Goal: Task Accomplishment & Management: Manage account settings

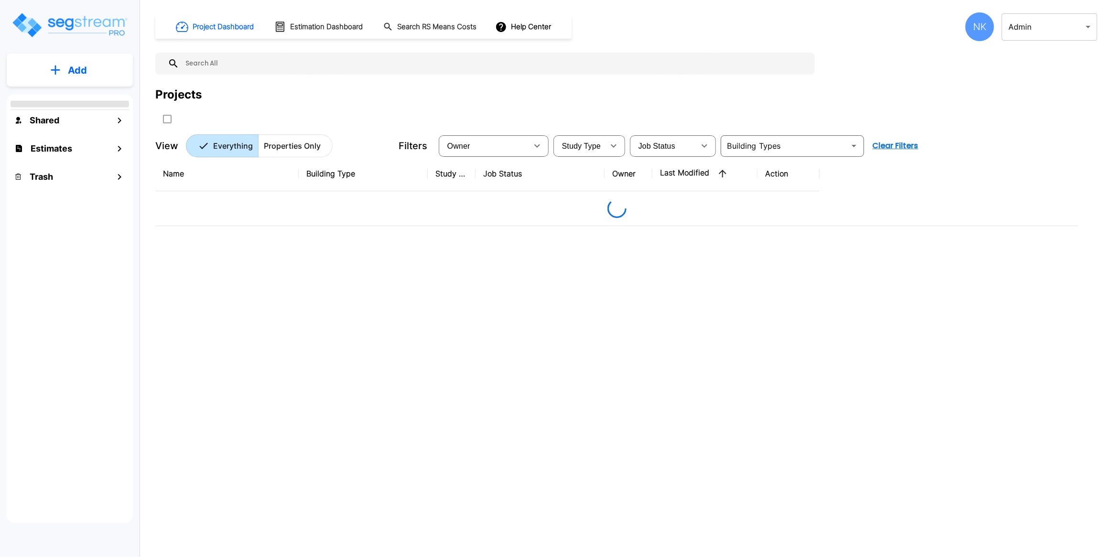
click at [1012, 30] on body "× Your report is being generated. Be patient! × We're working on your Modificat…" at bounding box center [552, 278] width 1105 height 557
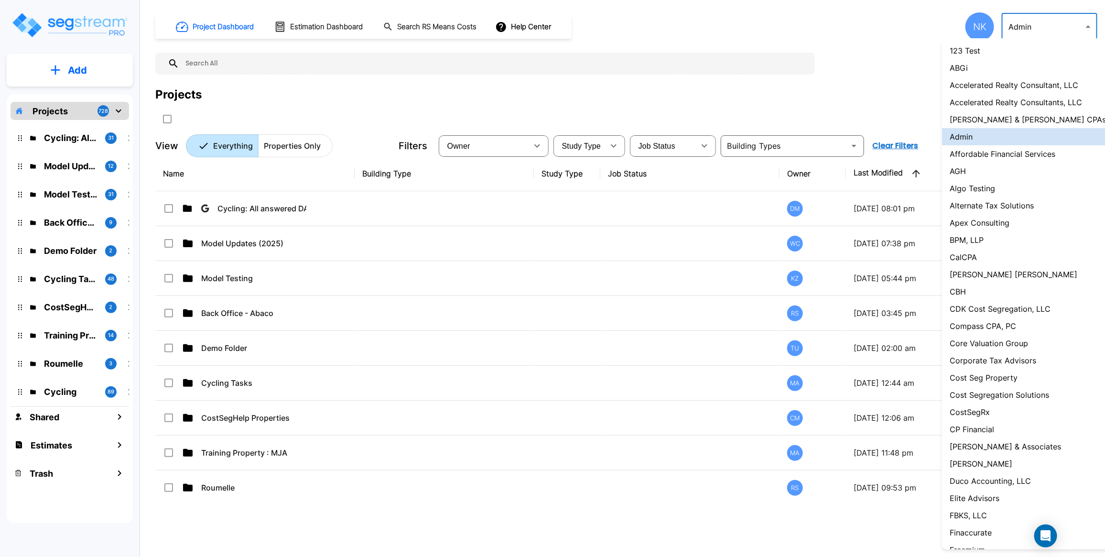
click at [990, 106] on p "Accelerated Realty Consultants, LLC" at bounding box center [1016, 102] width 132 height 11
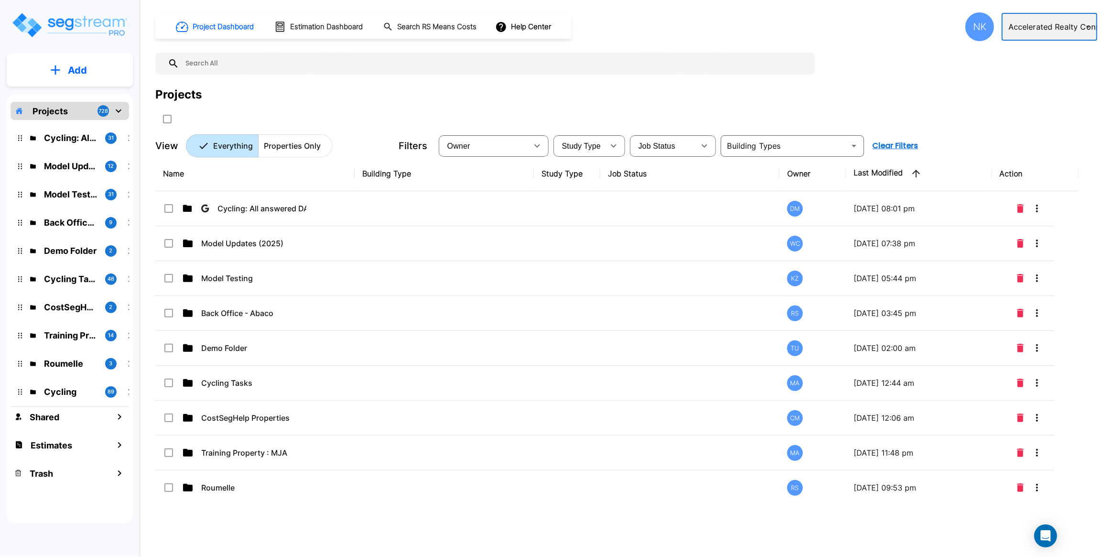
type input "133"
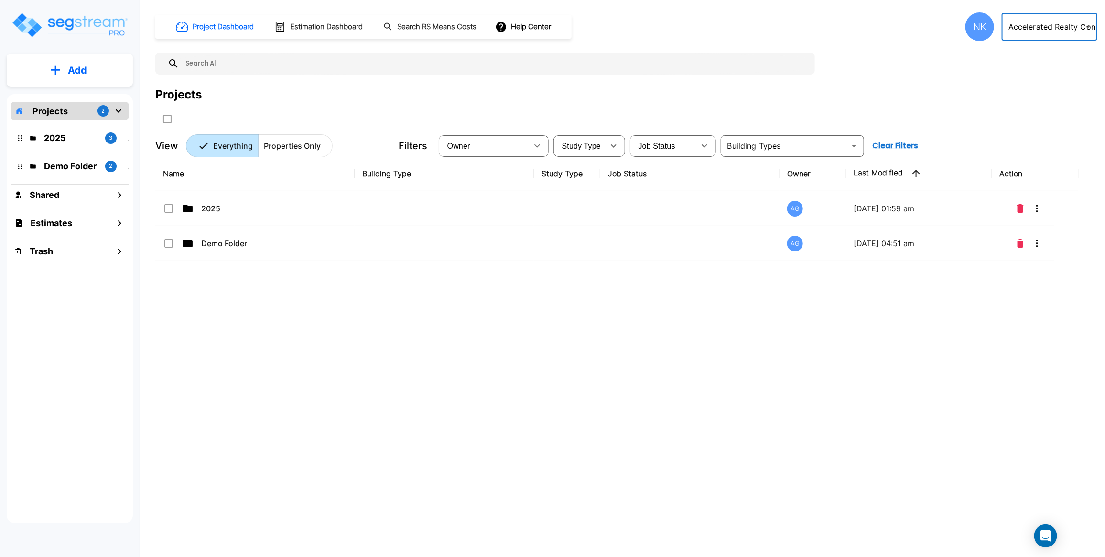
click at [982, 22] on div "NK" at bounding box center [980, 26] width 29 height 29
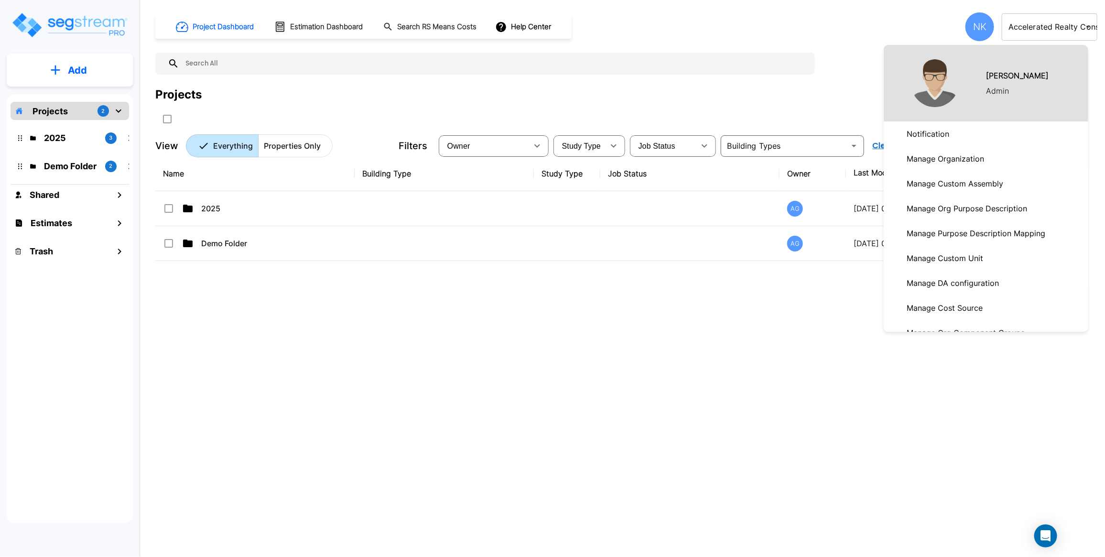
click at [951, 155] on p "Manage Organization" at bounding box center [945, 158] width 85 height 19
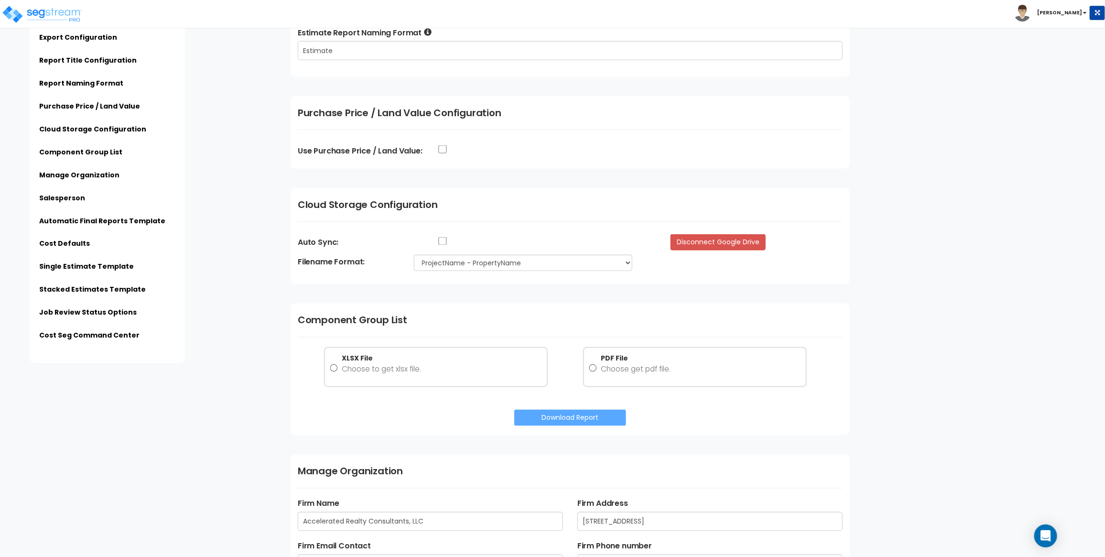
scroll to position [852, 0]
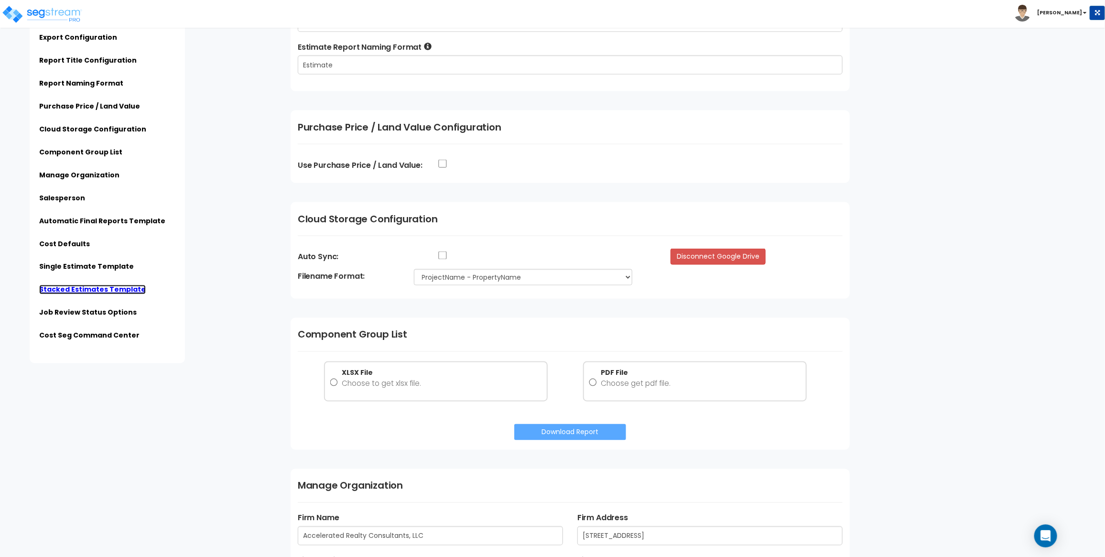
click at [73, 290] on link "Stacked Estimates Template" at bounding box center [92, 290] width 107 height 10
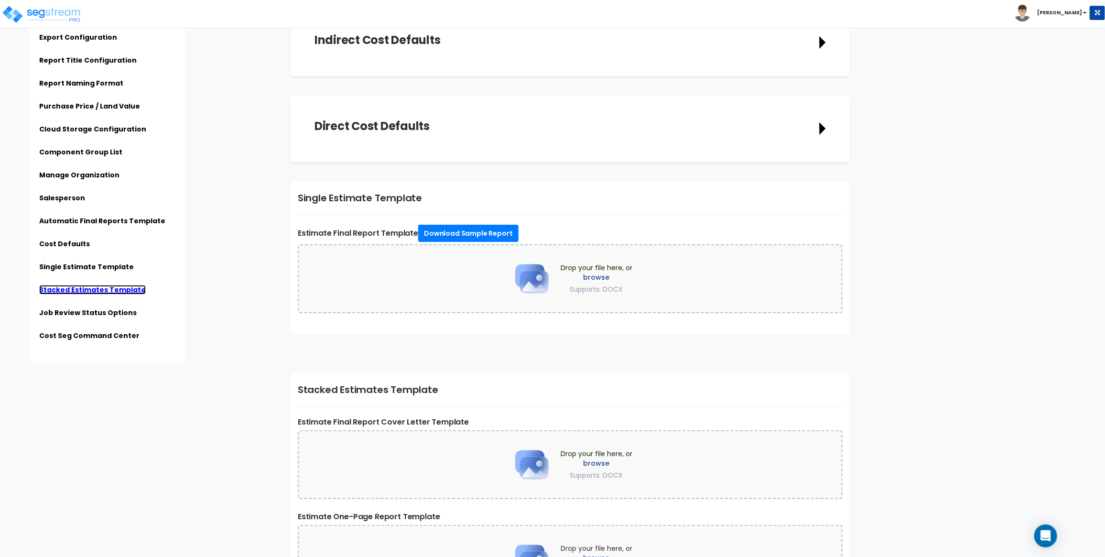
scroll to position [2148, 0]
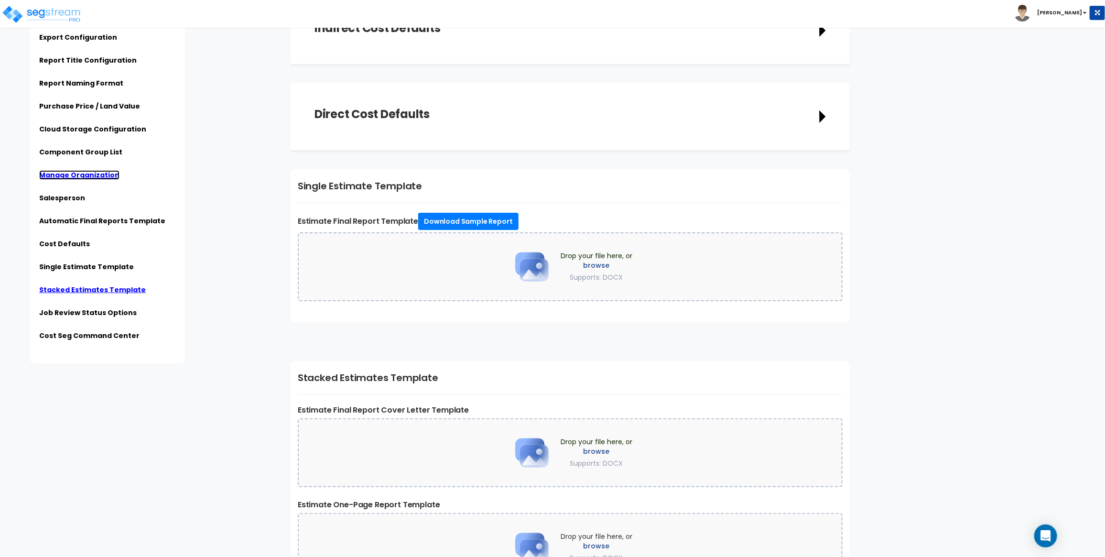
click at [101, 178] on link "Manage Organization" at bounding box center [79, 175] width 80 height 10
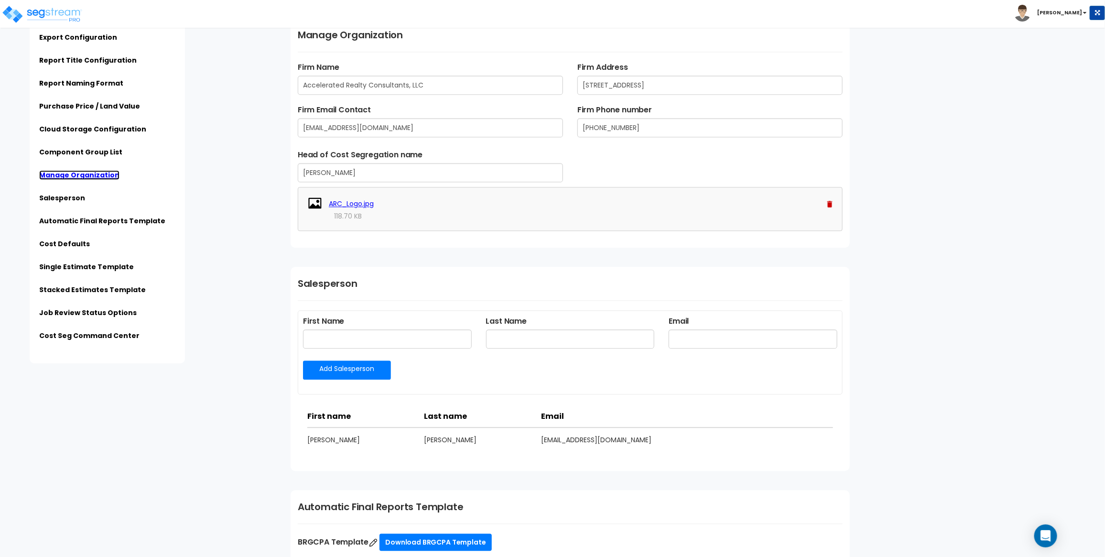
scroll to position [1302, 0]
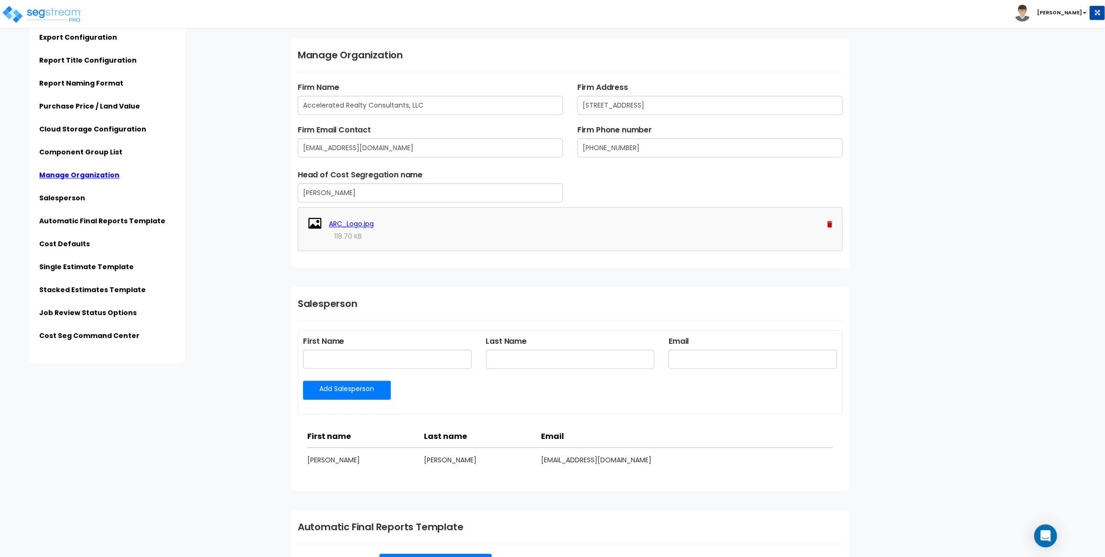
click at [100, 278] on ul "Subscription Information Export Configuration Report Title Configuration Report…" at bounding box center [107, 178] width 136 height 337
click at [100, 272] on li "Single Estimate Template" at bounding box center [107, 270] width 136 height 16
click at [100, 262] on link "Single Estimate Template" at bounding box center [86, 267] width 95 height 10
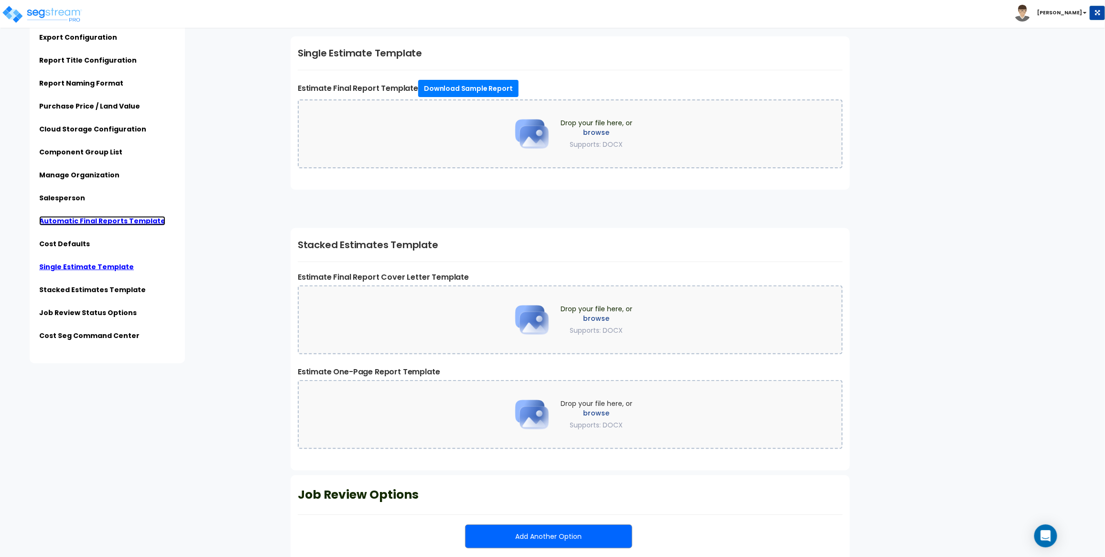
click at [111, 222] on link "Automatic Final Reports Template" at bounding box center [102, 221] width 126 height 10
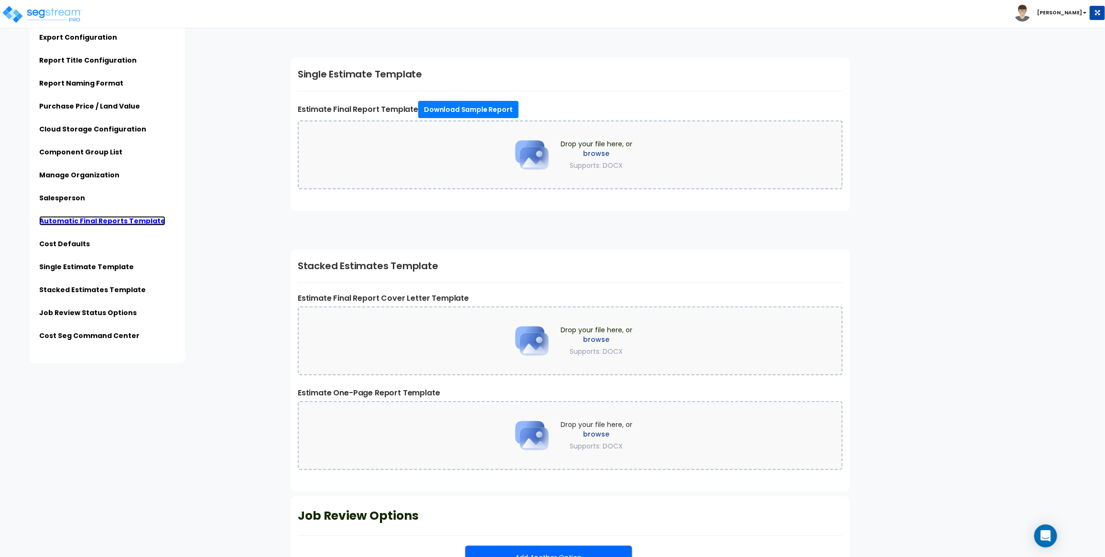
scroll to position [2478, 0]
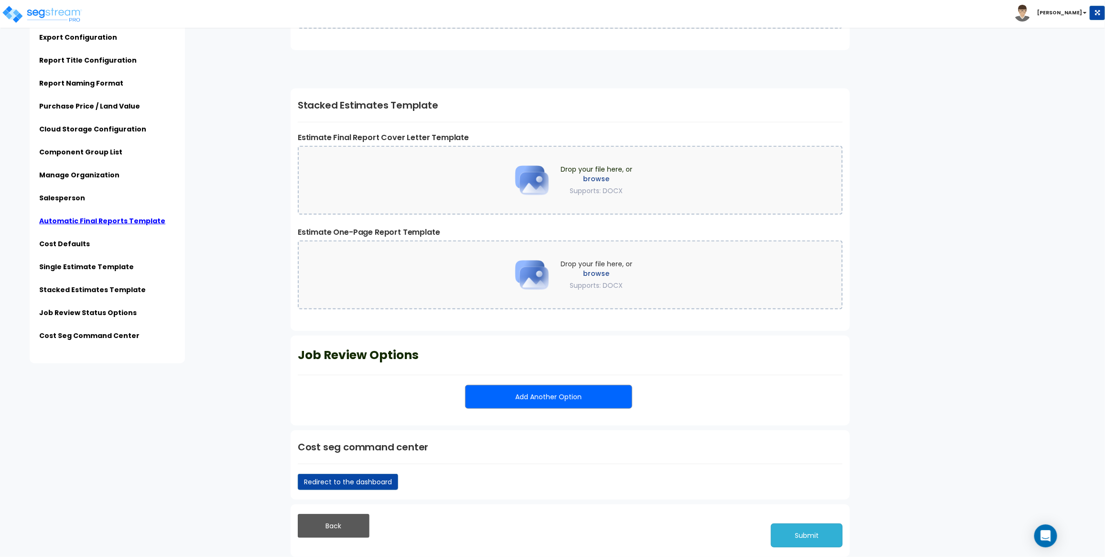
click at [792, 530] on button "Submit" at bounding box center [807, 535] width 72 height 24
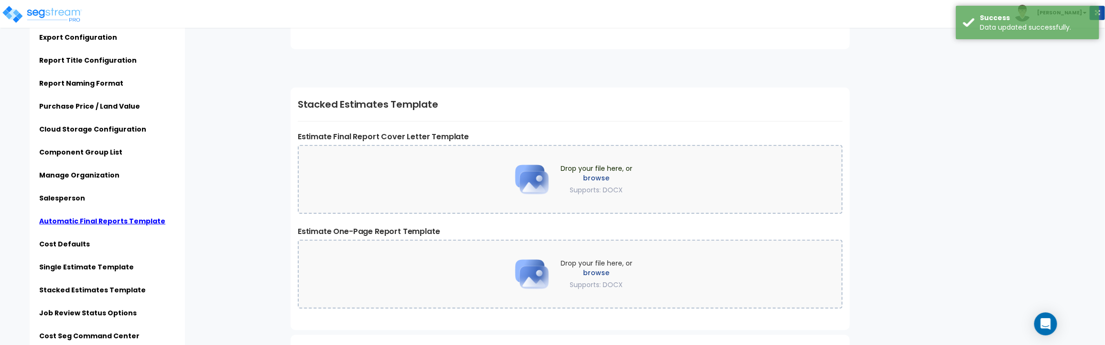
scroll to position [2690, 0]
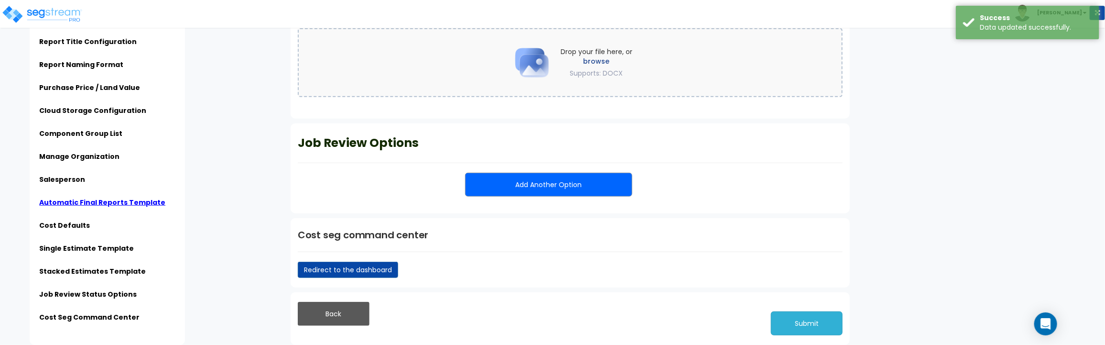
click at [817, 314] on button "Submit" at bounding box center [807, 323] width 72 height 24
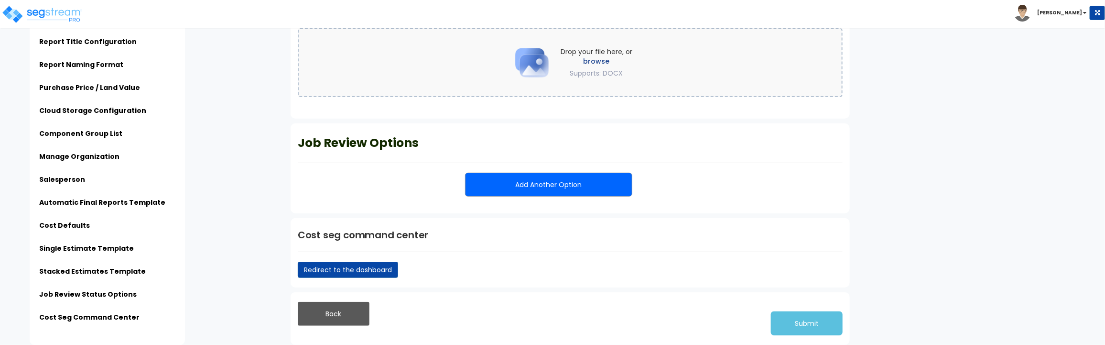
scroll to position [2599, 0]
click at [783, 326] on button "Submit" at bounding box center [807, 323] width 72 height 24
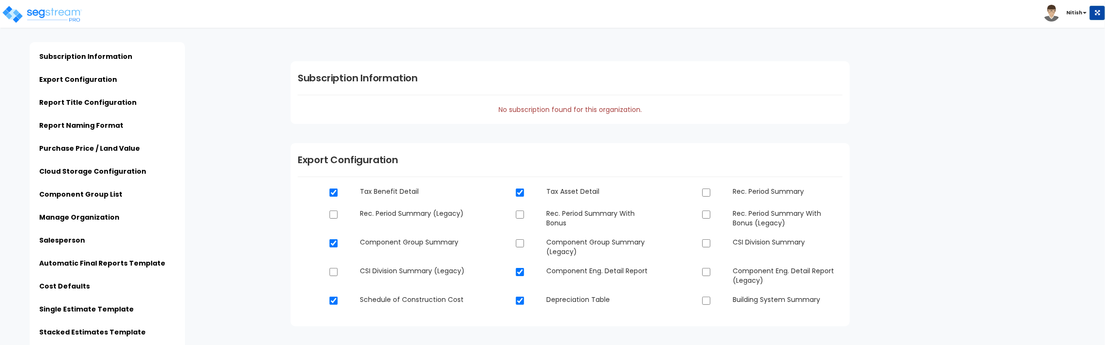
scroll to position [2599, 0]
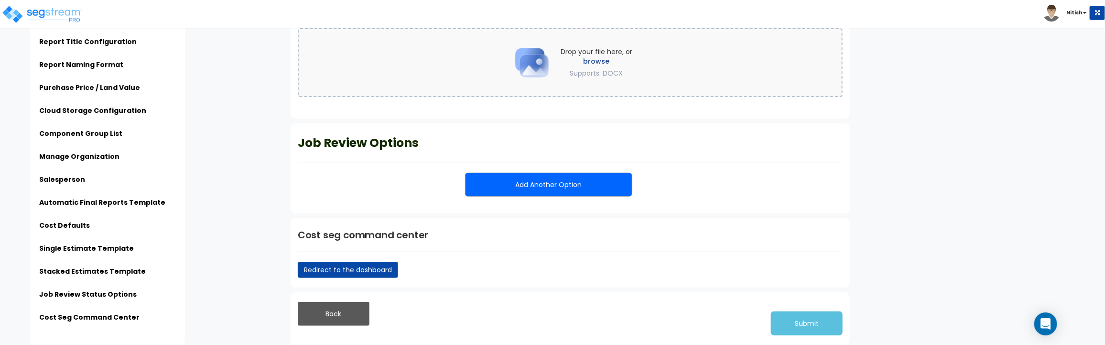
click at [488, 181] on button "Add Another Option" at bounding box center [548, 185] width 167 height 24
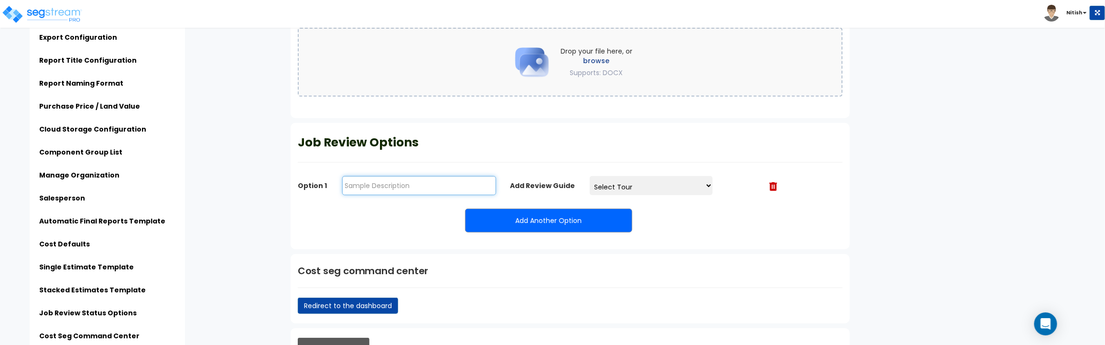
click at [472, 185] on input "text" at bounding box center [419, 185] width 154 height 19
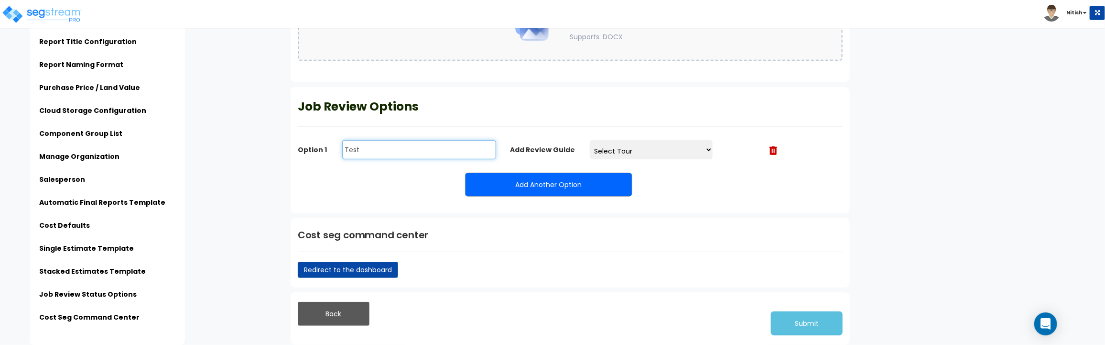
type input "Test"
click at [824, 321] on button "Submit" at bounding box center [807, 323] width 72 height 24
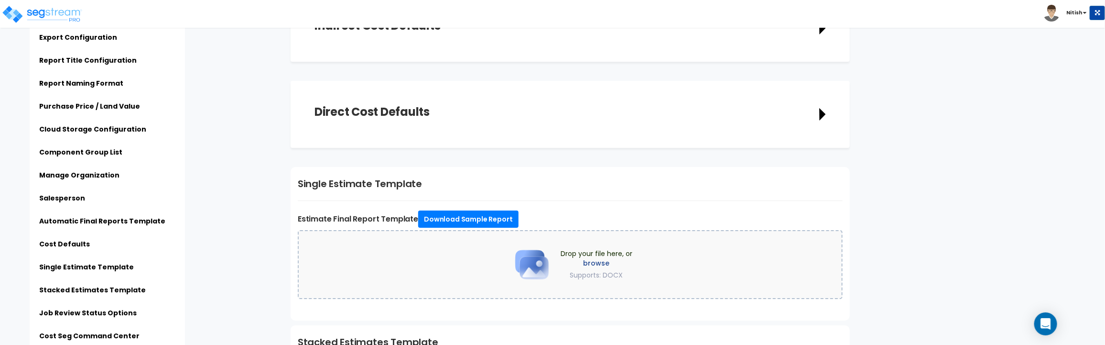
scroll to position [2636, 0]
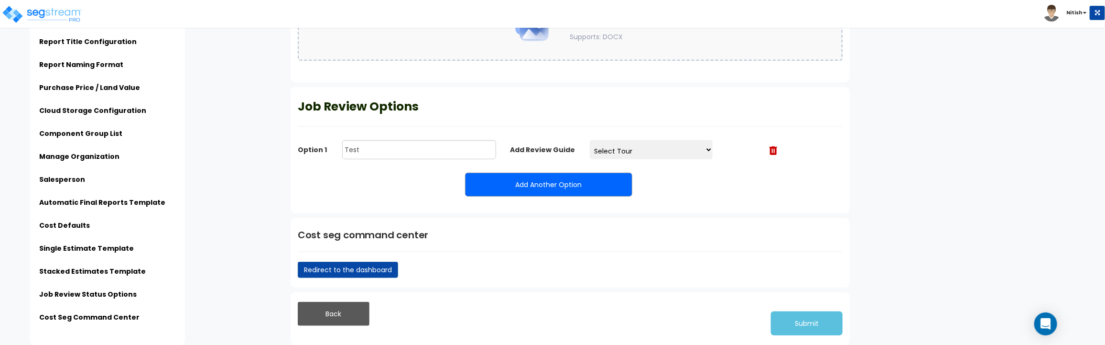
click at [772, 148] on img at bounding box center [774, 150] width 8 height 9
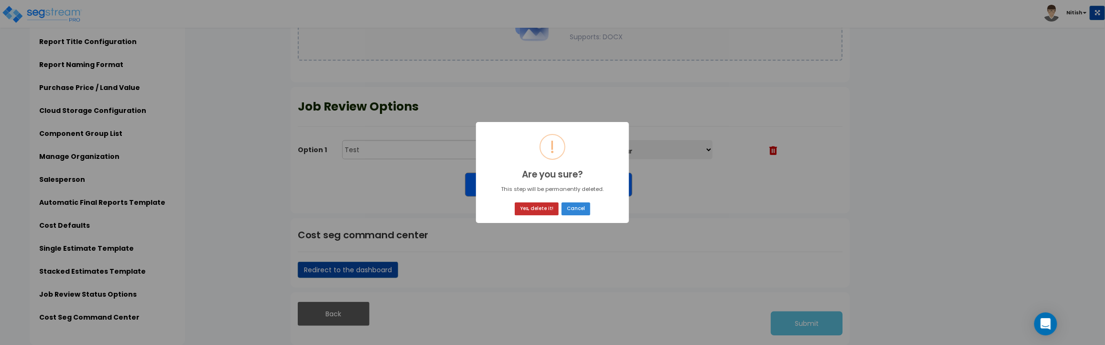
click at [550, 209] on button "Yes, delete it!" at bounding box center [537, 208] width 44 height 13
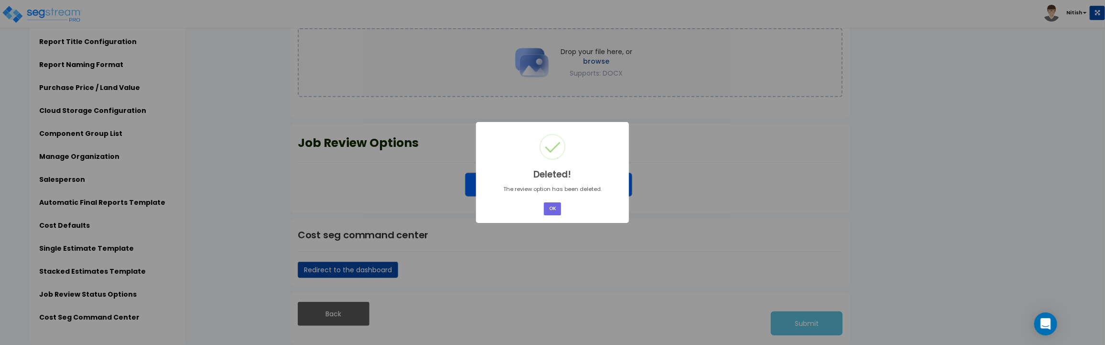
scroll to position [2599, 0]
click at [550, 208] on button "OK" at bounding box center [552, 208] width 17 height 13
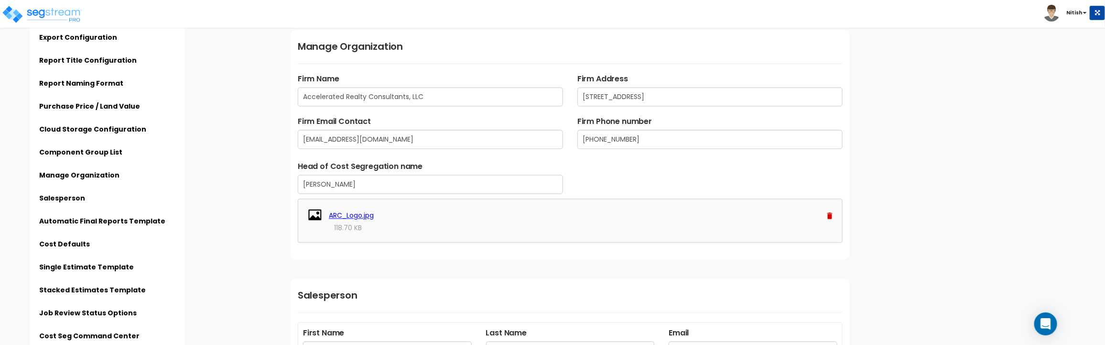
scroll to position [1255, 0]
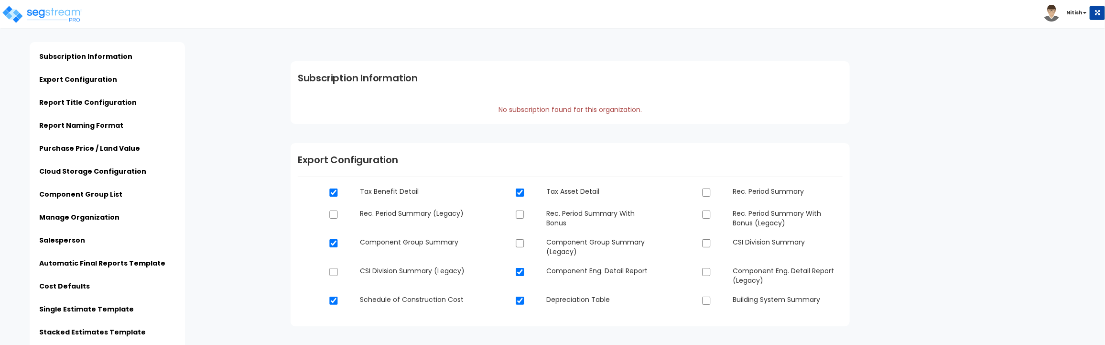
scroll to position [1255, 0]
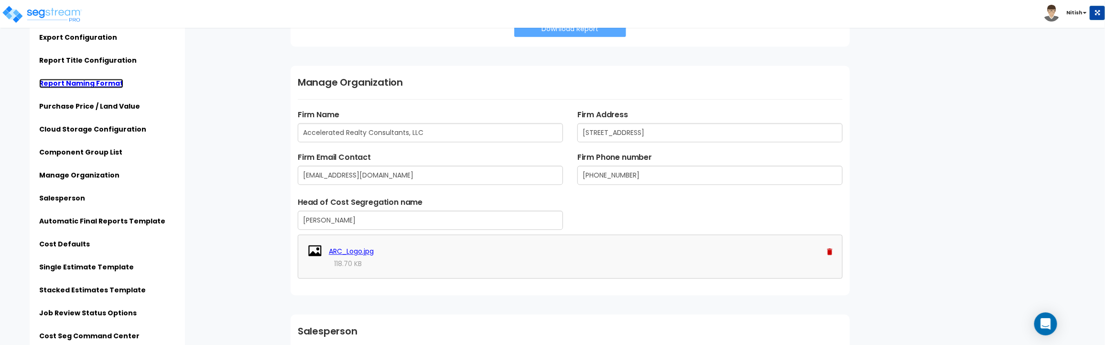
click at [89, 84] on link "Report Naming Format" at bounding box center [81, 83] width 84 height 10
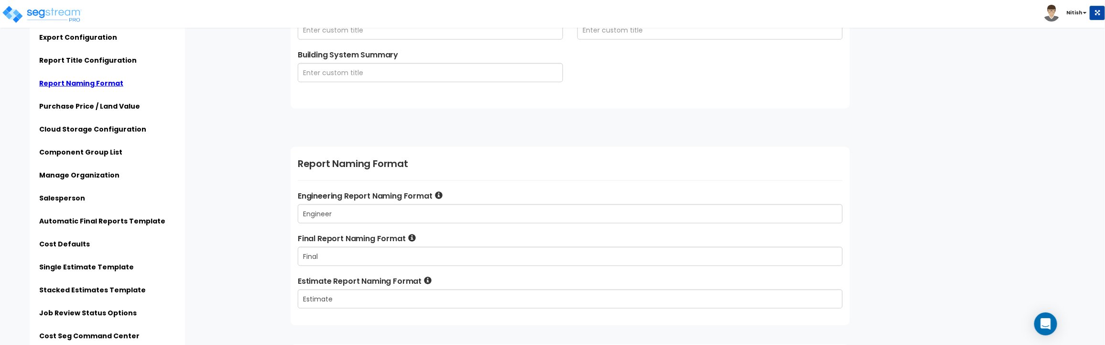
scroll to position [632, 0]
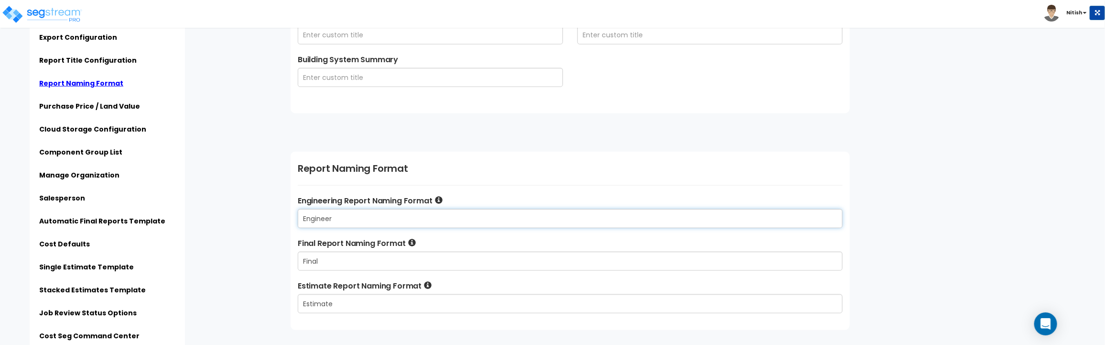
click at [354, 220] on input "Engineer" at bounding box center [570, 218] width 545 height 19
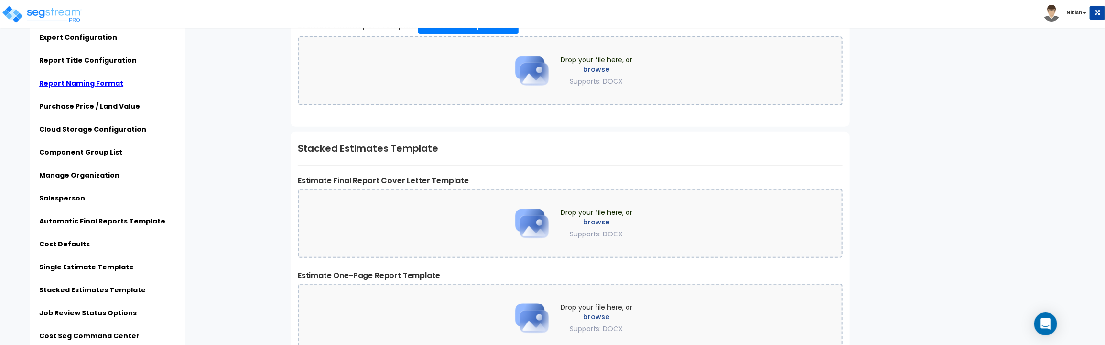
scroll to position [2422, 0]
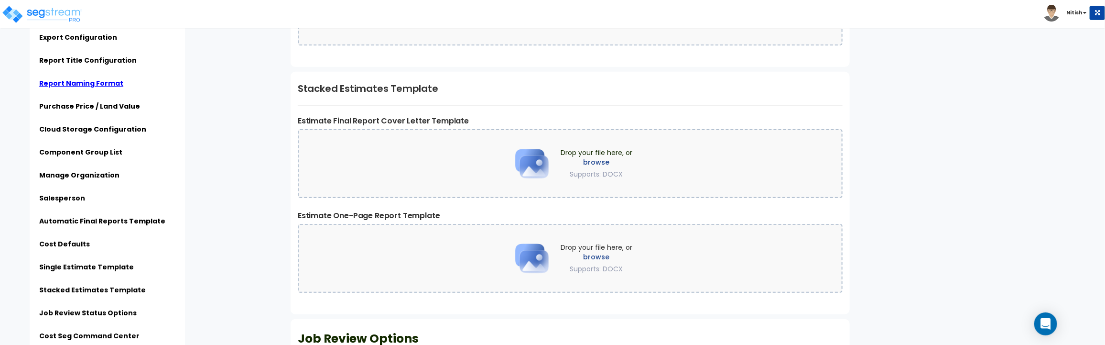
type input "Engineer q"
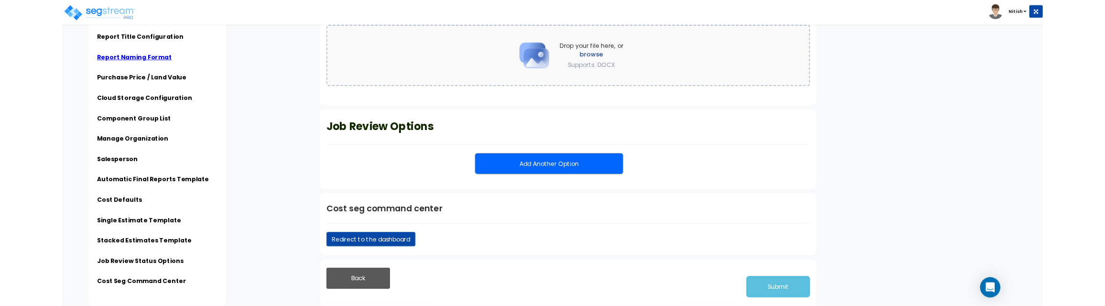
scroll to position [2616, 0]
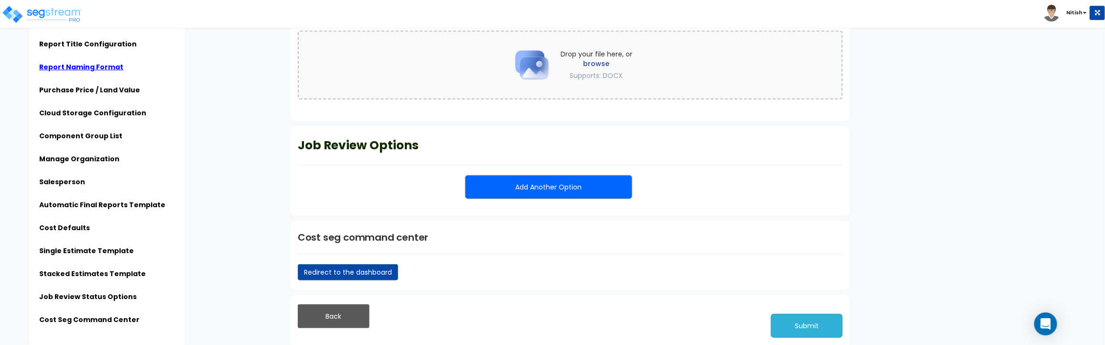
click at [802, 320] on button "Submit" at bounding box center [807, 326] width 72 height 24
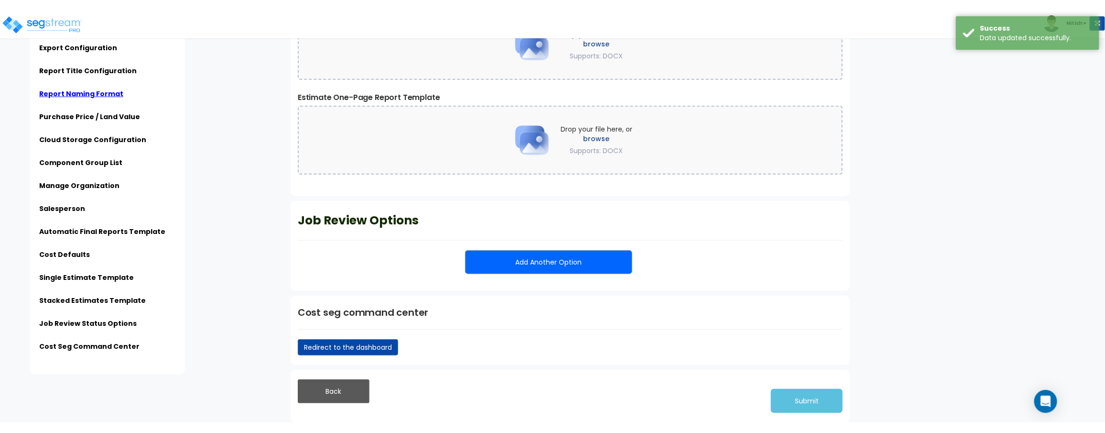
scroll to position [2531, 0]
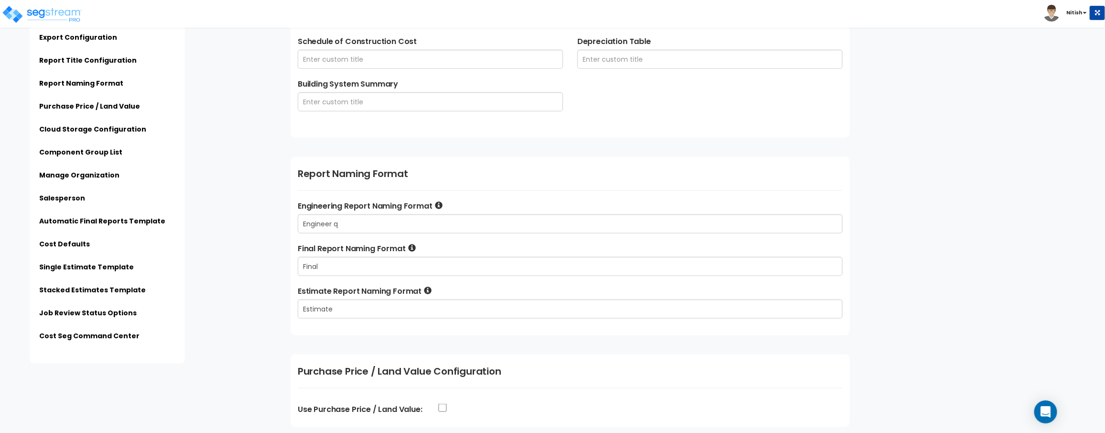
scroll to position [617, 0]
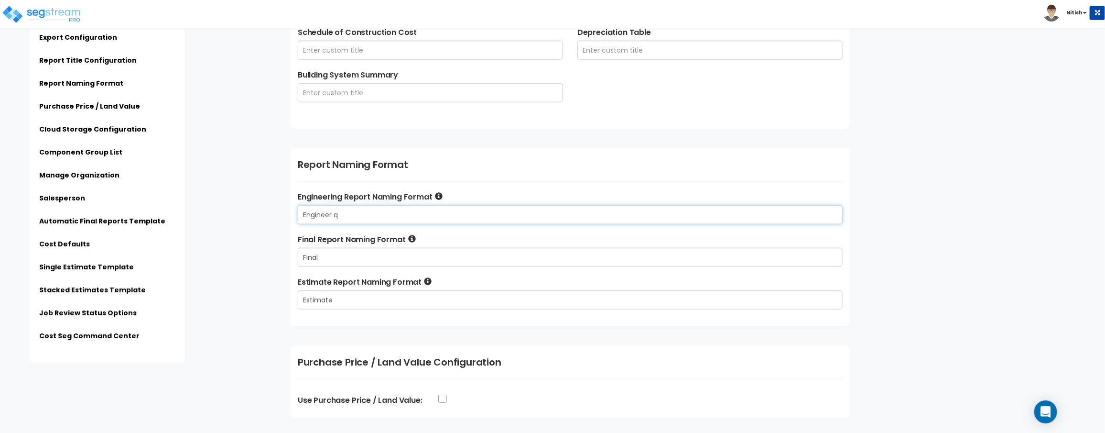
click at [358, 217] on input "Engineer q" at bounding box center [570, 214] width 545 height 19
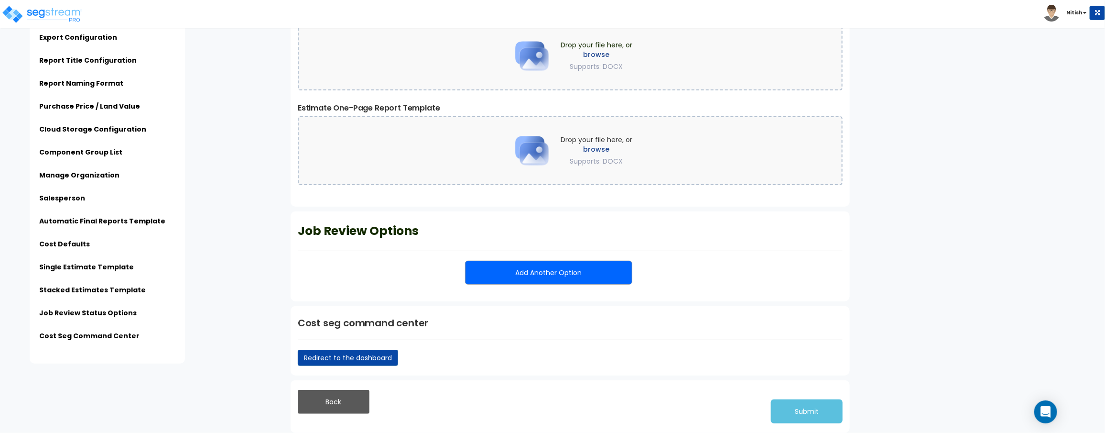
scroll to position [2509, 0]
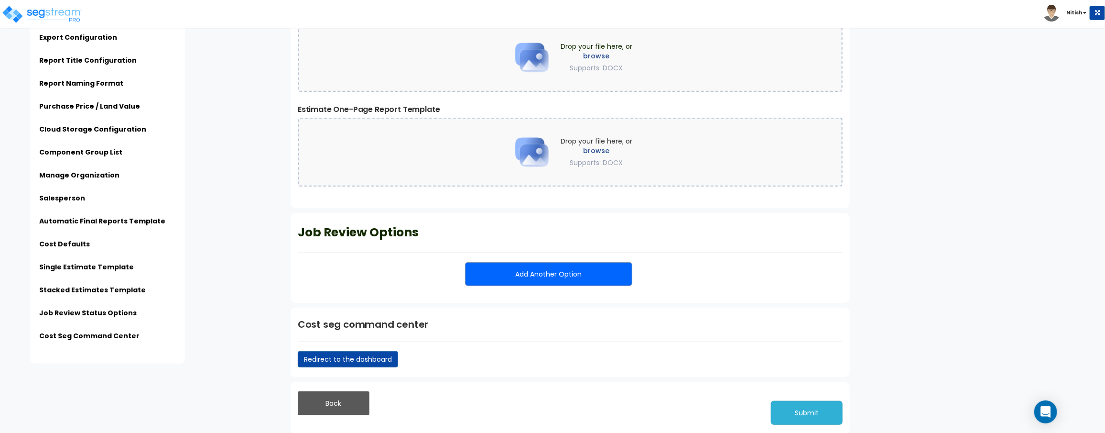
type input "Engineer"
click at [809, 406] on button "Submit" at bounding box center [807, 413] width 72 height 24
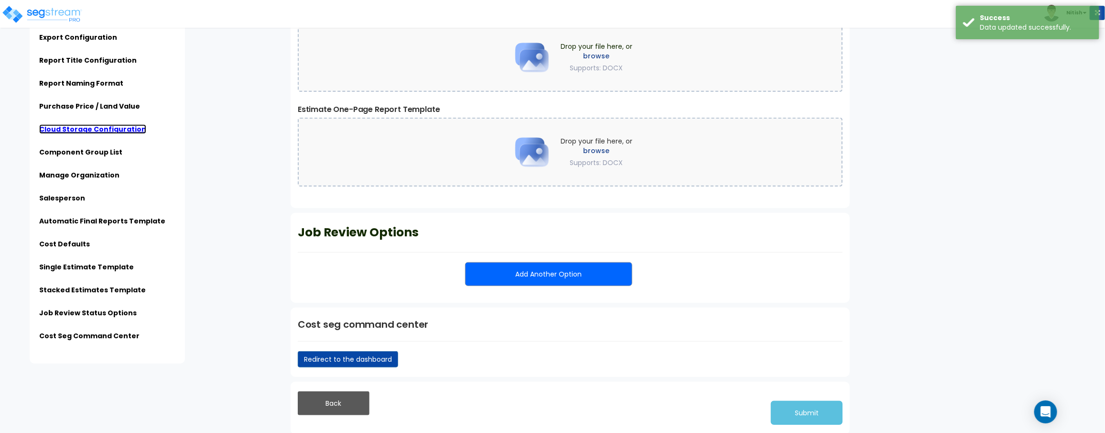
click at [104, 130] on link "Cloud Storage Configuration" at bounding box center [92, 129] width 107 height 10
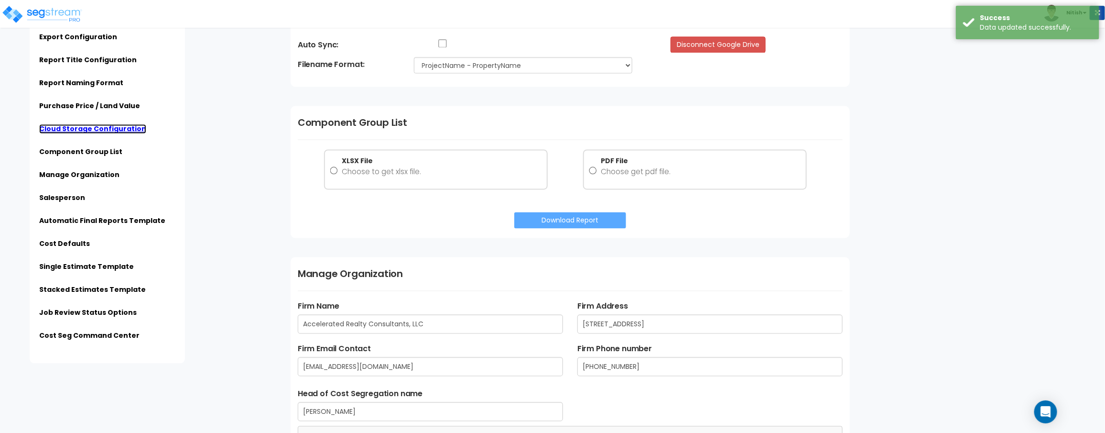
scroll to position [1035, 0]
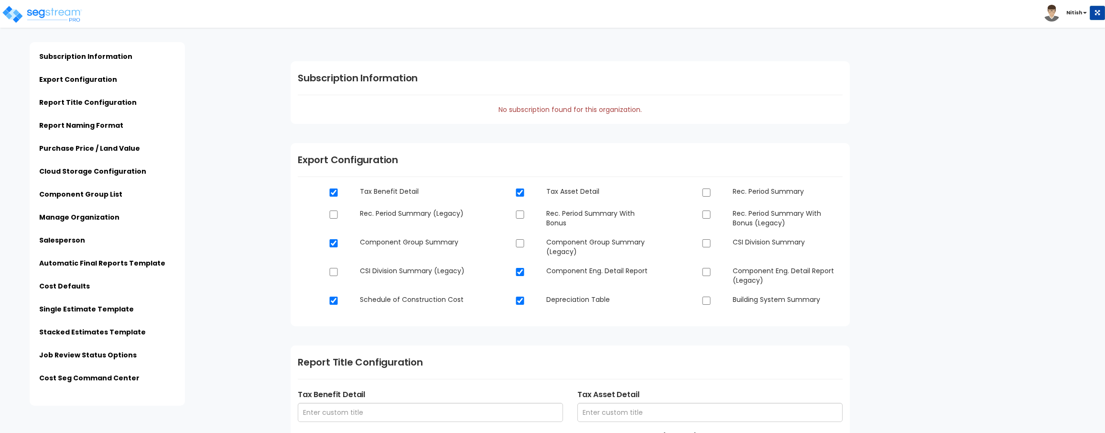
scroll to position [1016, 0]
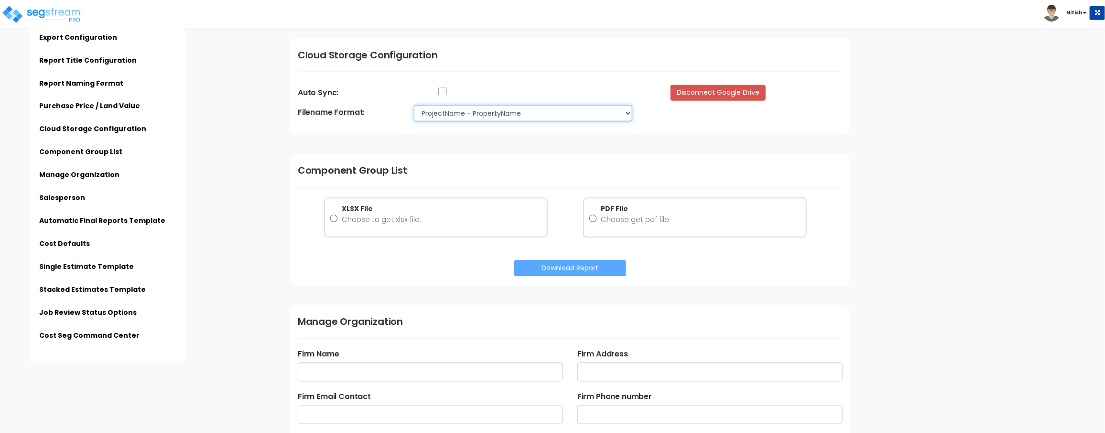
type input "Engineer"
type input "Final"
type input "Estimate"
type input "Accelerated Realty Consultants, LLC"
type input "[STREET_ADDRESS]"
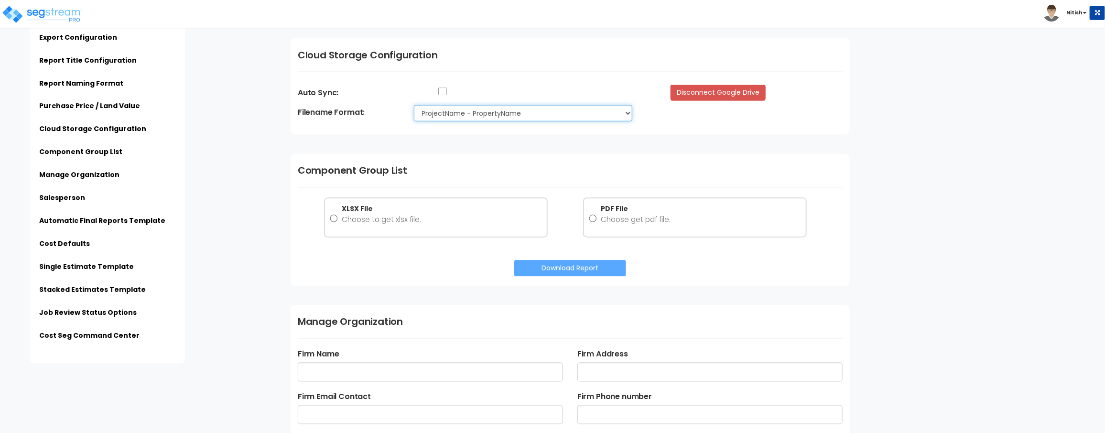
type input "[EMAIL_ADDRESS][DOMAIN_NAME]"
type input "[PHONE_NUMBER]"
type input "[PERSON_NAME]"
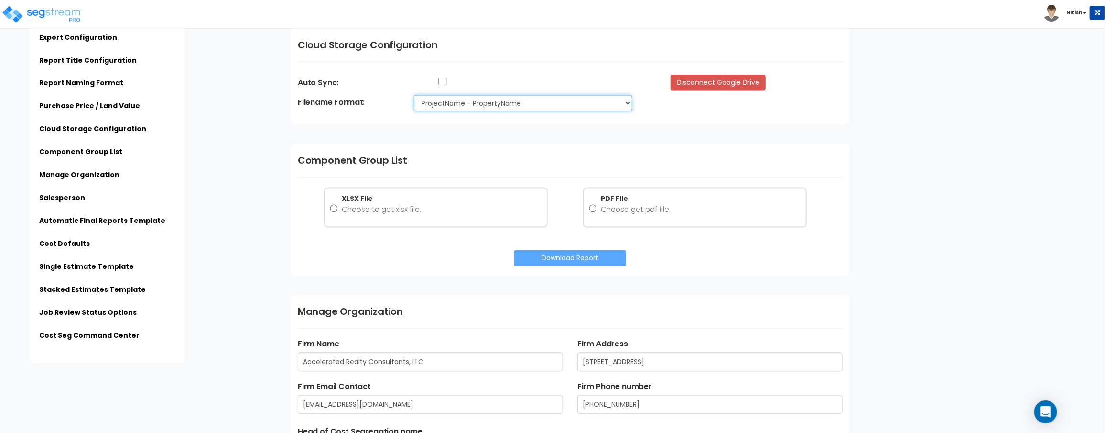
scroll to position [1009, 0]
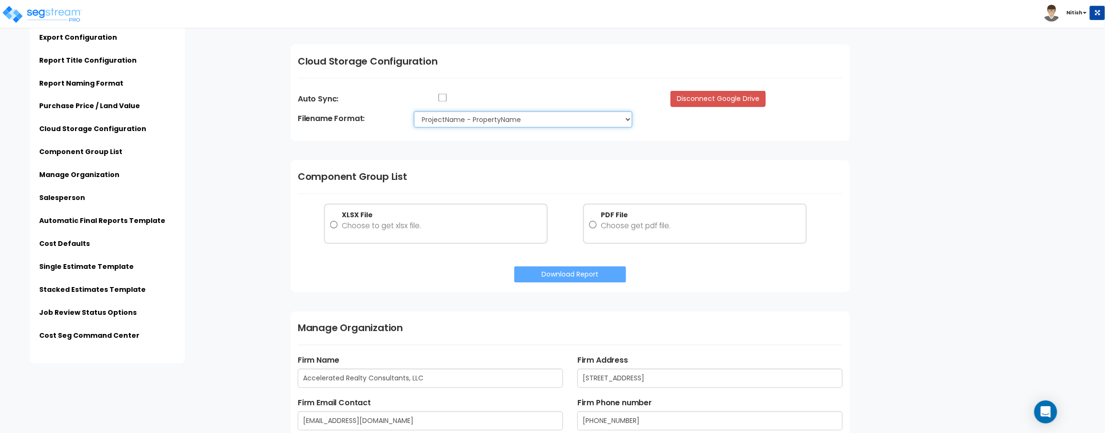
drag, startPoint x: 498, startPoint y: 118, endPoint x: 279, endPoint y: 197, distance: 233.1
drag, startPoint x: 452, startPoint y: 118, endPoint x: 240, endPoint y: 171, distance: 218.8
click at [474, 107] on div "Auto Sync: Disconnect Google Drive" at bounding box center [570, 98] width 559 height 20
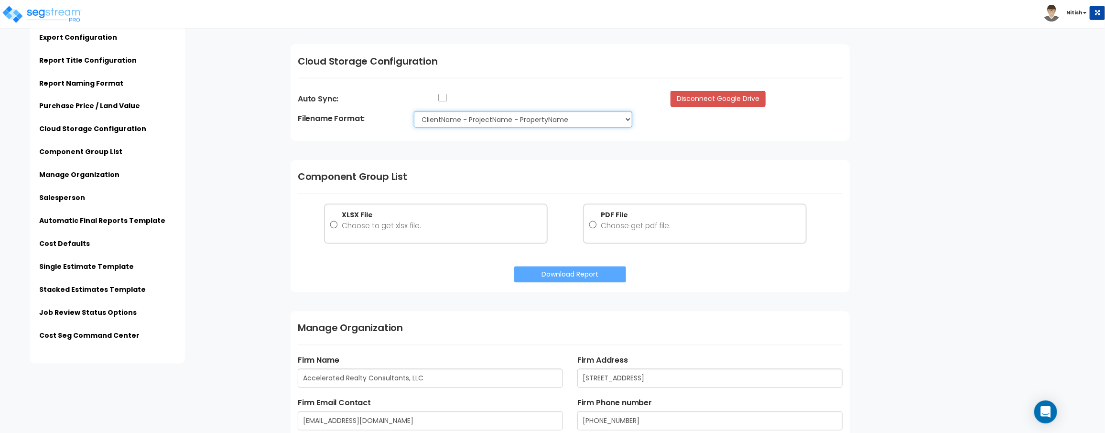
click at [414, 111] on select "ProjectName - PropertyName ClientName - ProjectName - PropertyName" at bounding box center [523, 119] width 219 height 16
select select "project_property"
click at [414, 111] on select "ProjectName - PropertyName ClientName - ProjectName - PropertyName" at bounding box center [523, 119] width 219 height 16
click at [272, 166] on div "Subscription Information Export Configuration Report Title Configuration Report…" at bounding box center [147, 181] width 274 height 363
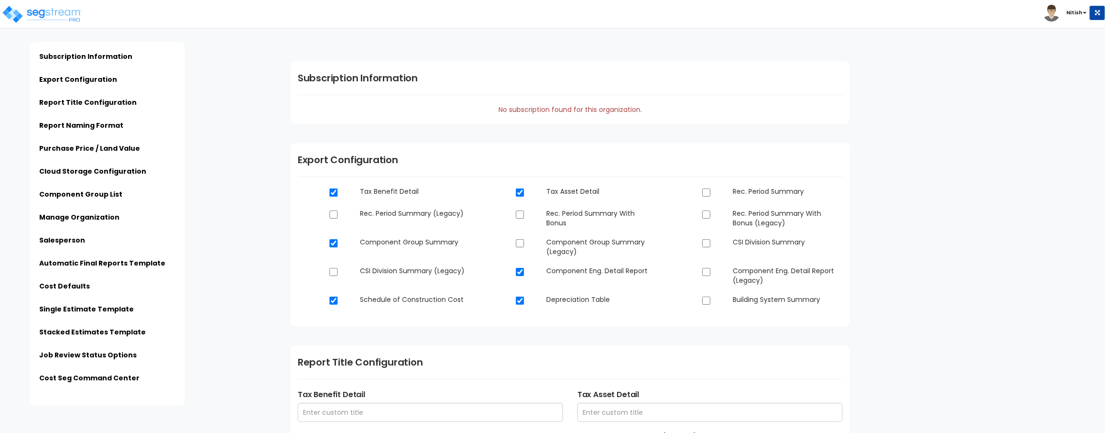
scroll to position [1009, 0]
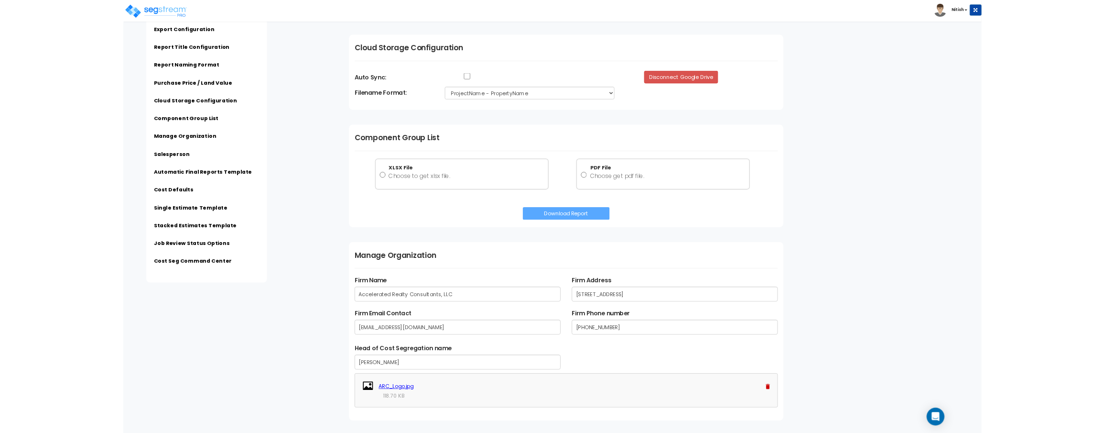
scroll to position [1009, 0]
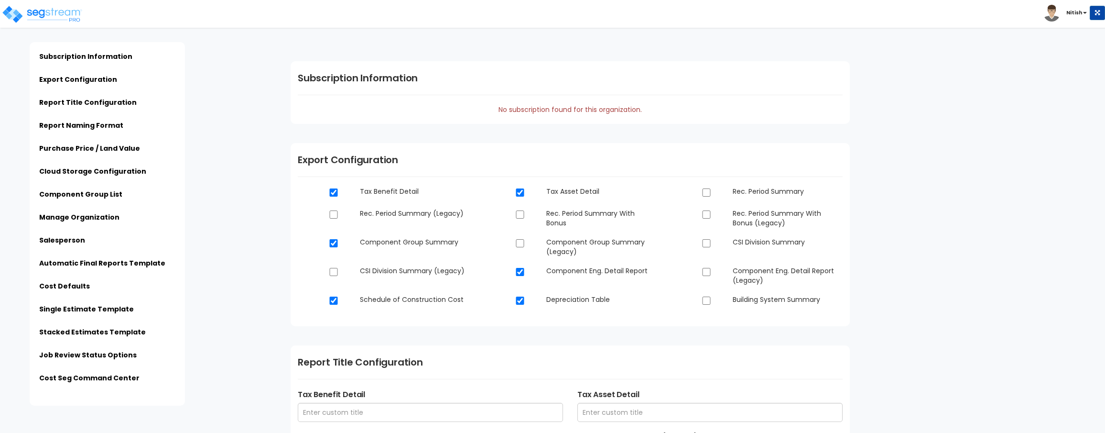
scroll to position [1009, 0]
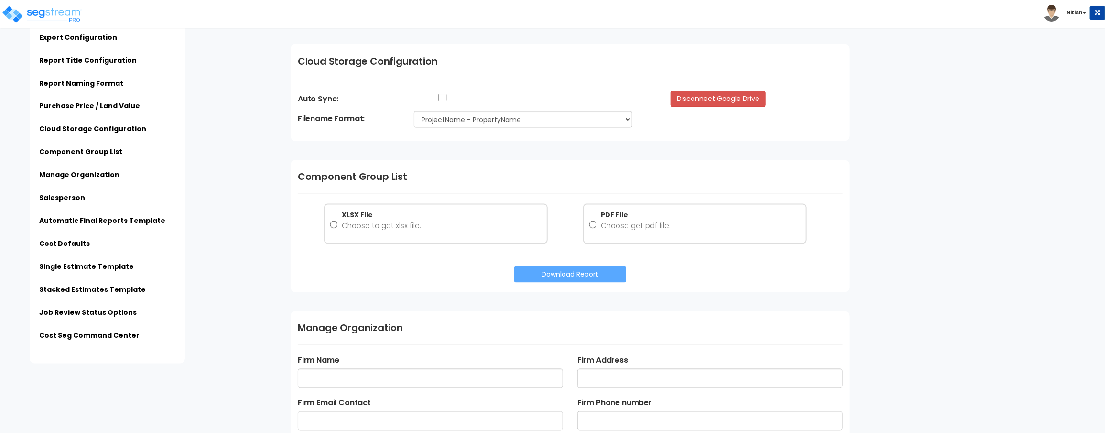
type input "Engineer"
type input "Final"
type input "Estimate"
type input "Accelerated Realty Consultants, LLC"
type input "[STREET_ADDRESS]"
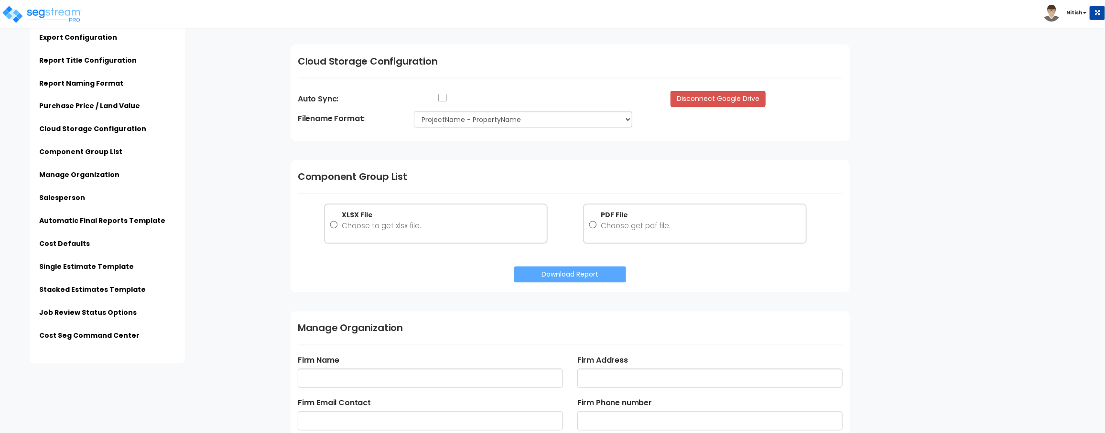
type input "[EMAIL_ADDRESS][DOMAIN_NAME]"
type input "[PHONE_NUMBER]"
type input "[PERSON_NAME]"
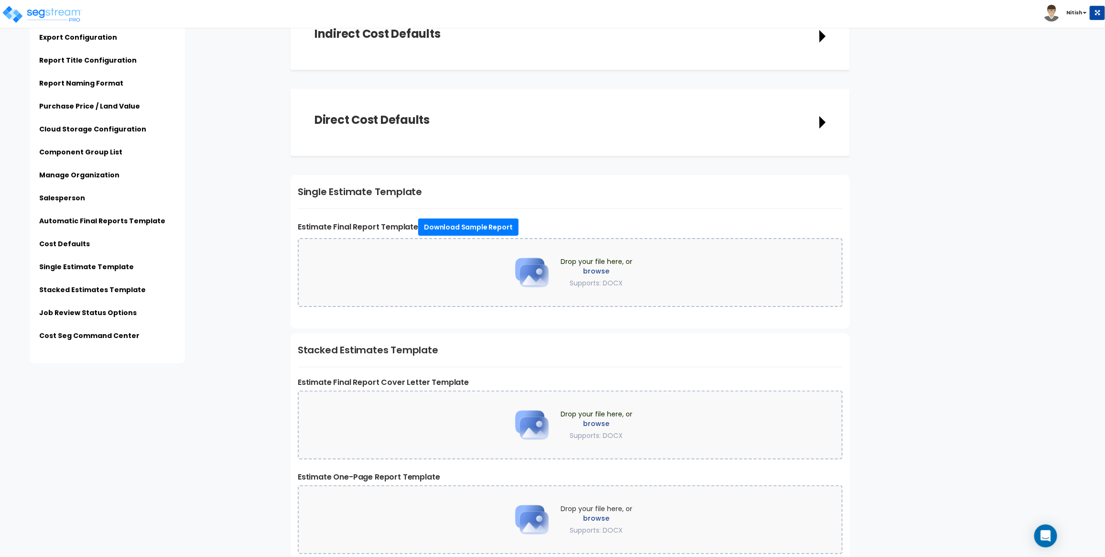
scroll to position [2388, 0]
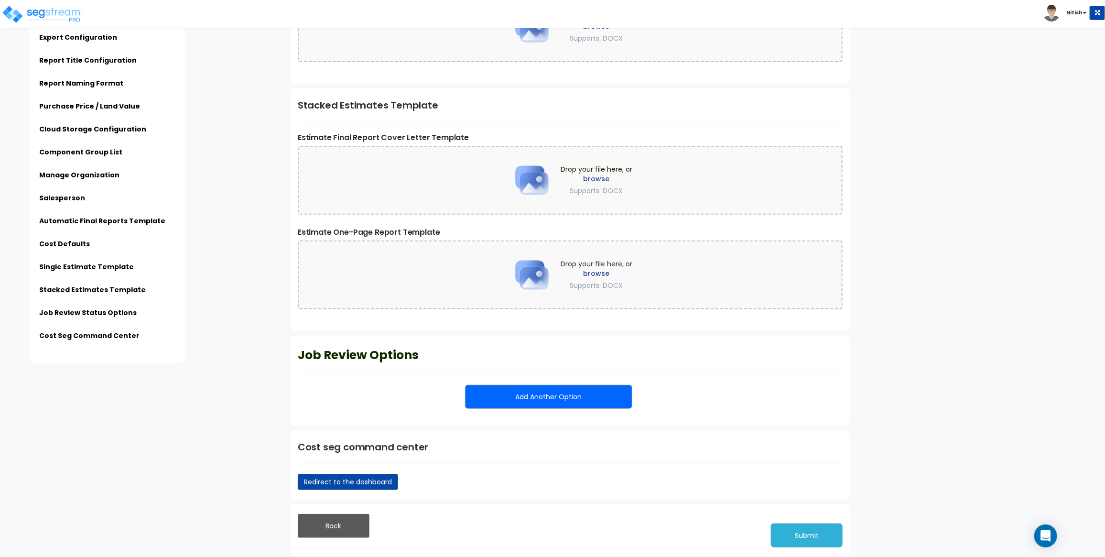
click at [794, 432] on button "Submit" at bounding box center [807, 535] width 72 height 24
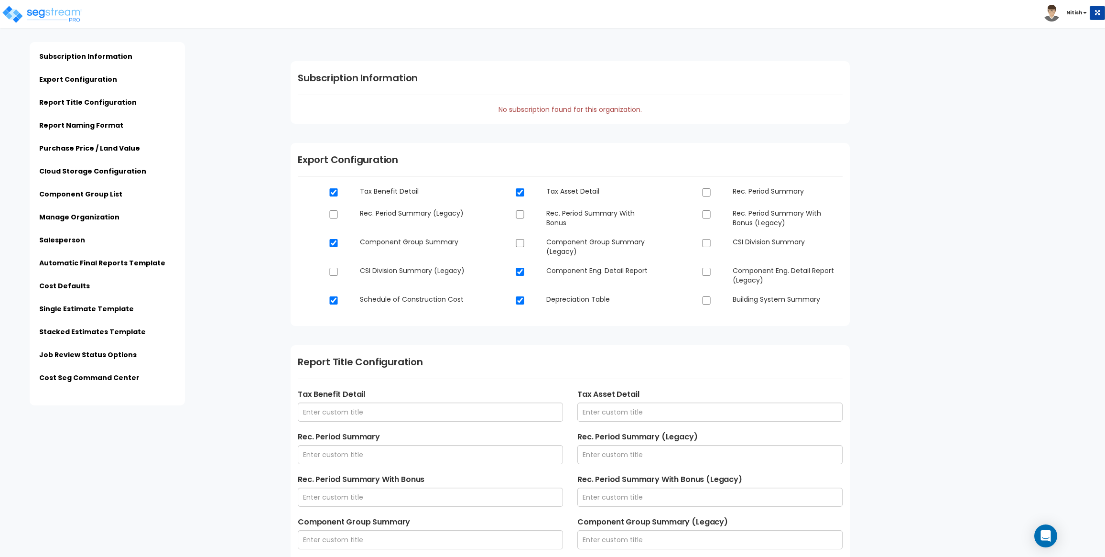
scroll to position [2388, 0]
